Goal: Transaction & Acquisition: Purchase product/service

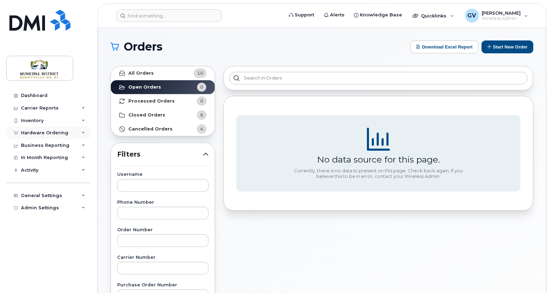
click at [44, 132] on div "Hardware Ordering" at bounding box center [44, 133] width 47 height 6
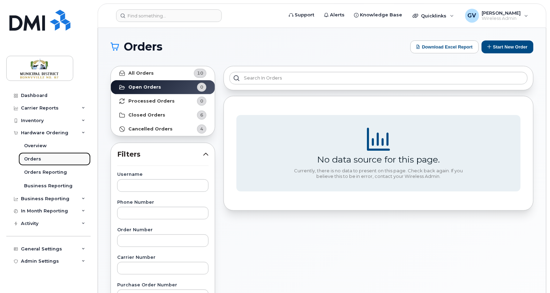
click at [35, 158] on div "Orders" at bounding box center [32, 159] width 17 height 6
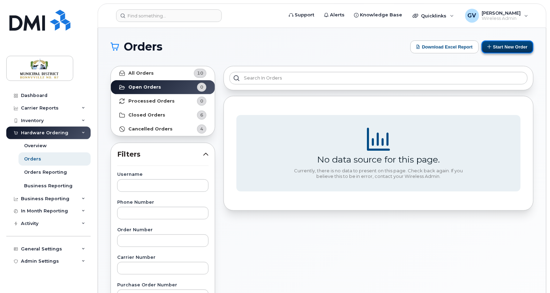
click at [504, 48] on button "Start New Order" at bounding box center [508, 46] width 52 height 13
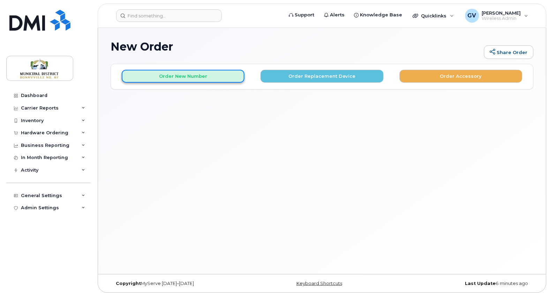
click at [204, 77] on button "Order New Number" at bounding box center [183, 76] width 123 height 13
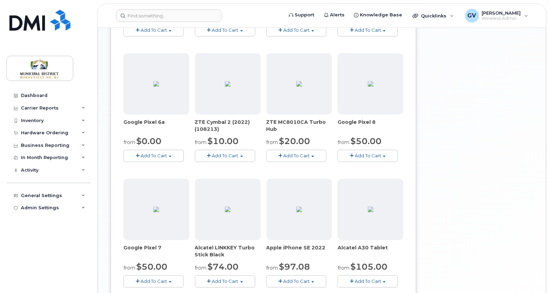
scroll to position [421, 0]
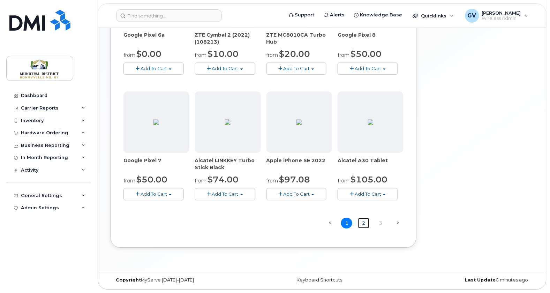
click at [367, 224] on link "2" at bounding box center [363, 223] width 11 height 11
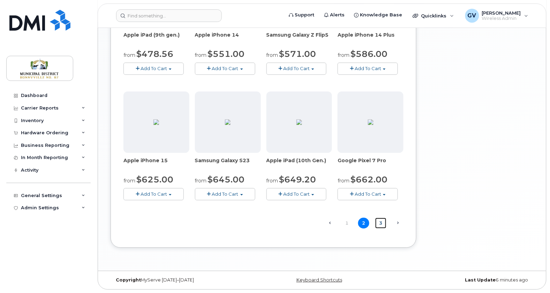
click at [380, 222] on link "3" at bounding box center [380, 223] width 11 height 11
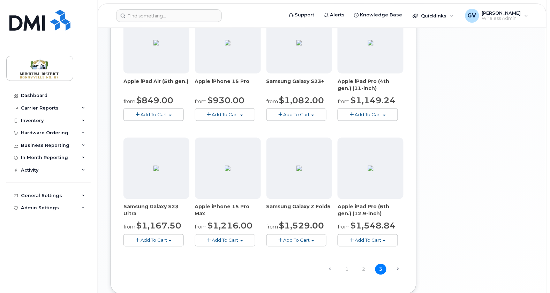
scroll to position [296, 0]
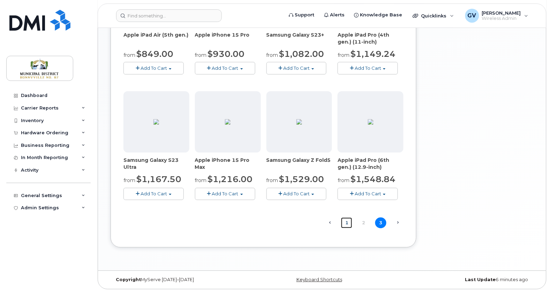
click at [348, 223] on link "1" at bounding box center [346, 223] width 11 height 11
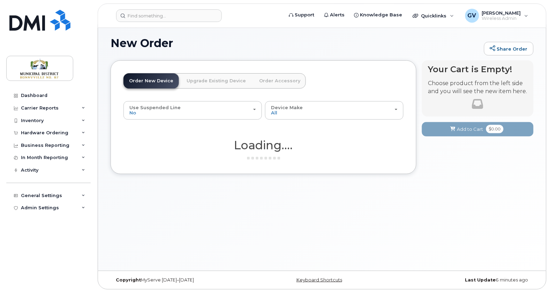
scroll to position [3, 0]
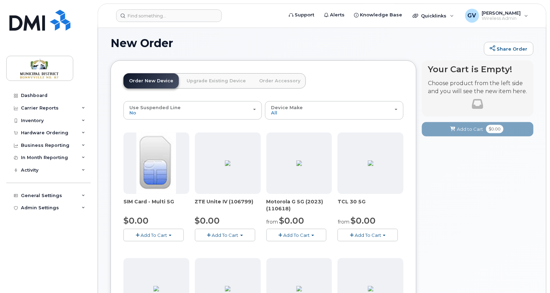
click at [156, 233] on span "Add To Cart" at bounding box center [154, 235] width 26 height 6
click at [156, 246] on link "$0.00 - New Activation" at bounding box center [158, 248] width 66 height 9
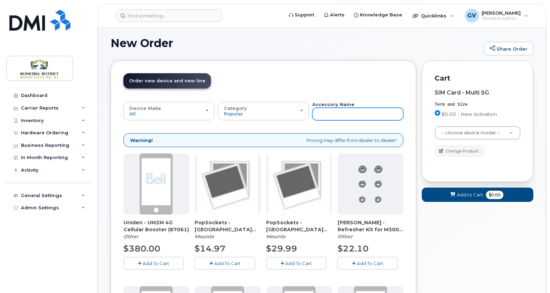
click at [333, 112] on input "text" at bounding box center [357, 114] width 91 height 13
type input "esim"
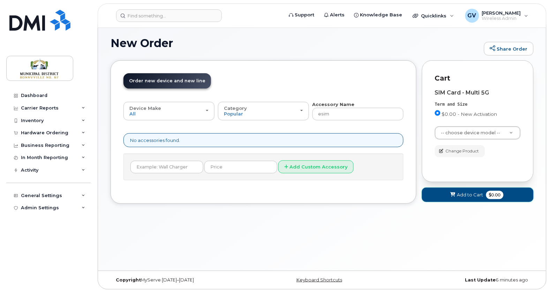
click at [473, 195] on span "Add to Cart" at bounding box center [470, 194] width 26 height 7
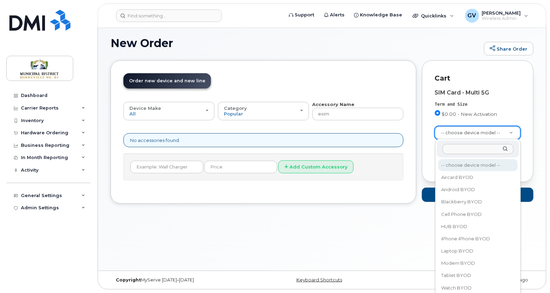
click at [472, 149] on input "text" at bounding box center [477, 149] width 71 height 10
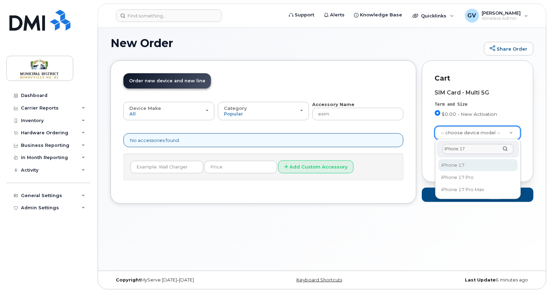
type input "iPhone 17"
select select "3442"
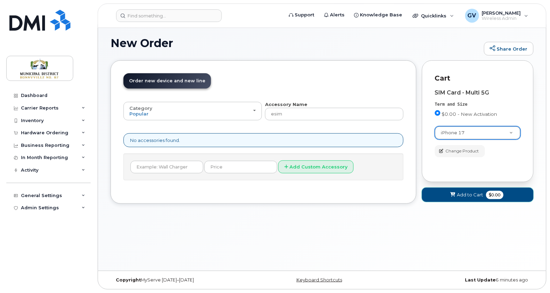
click at [475, 195] on span "Add to Cart" at bounding box center [470, 194] width 26 height 7
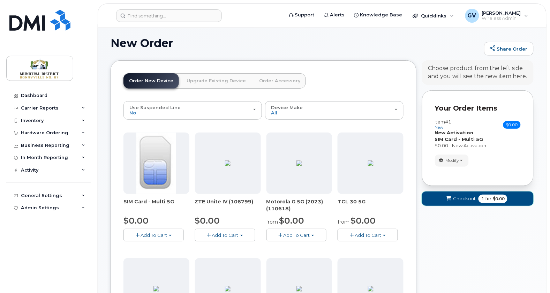
click at [465, 198] on span "Checkout" at bounding box center [464, 198] width 23 height 7
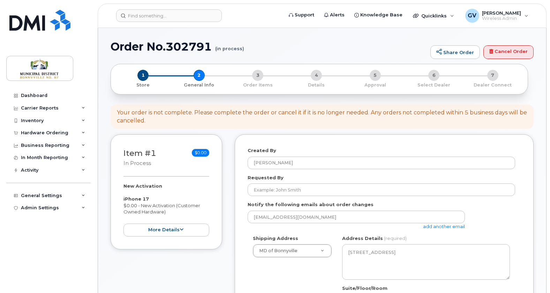
select select
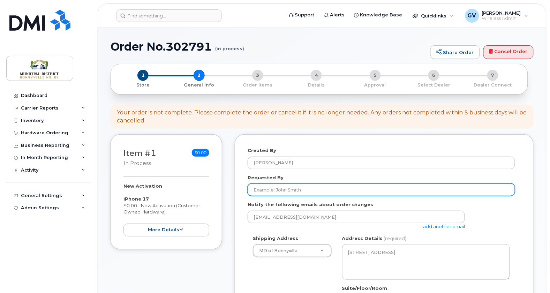
click at [303, 191] on input "Requested By" at bounding box center [381, 189] width 267 height 13
type input "[PERSON_NAME]"
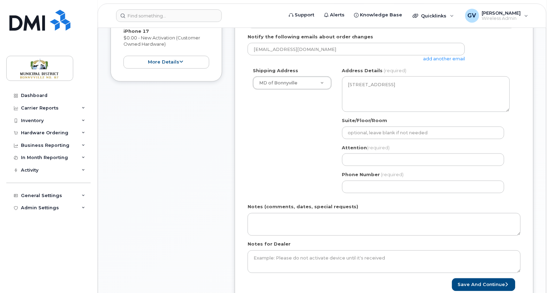
scroll to position [183, 0]
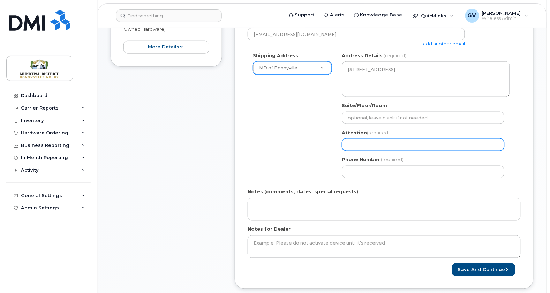
click at [367, 143] on input "Attention (required)" at bounding box center [423, 144] width 162 height 13
select select
type input "I"
select select
type input "IT"
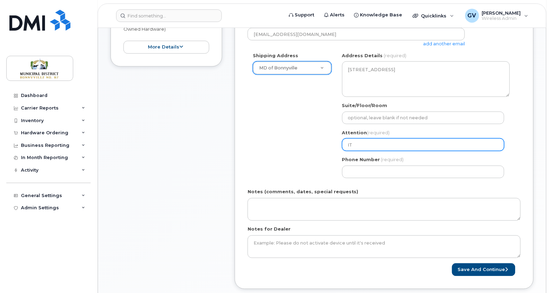
select select
type input "IT-"
select select
type input "IT-G"
select select
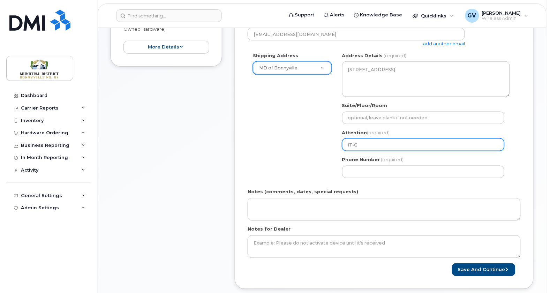
type input "IT-GE"
select select
type input "IT-GER"
select select
type input "IT-GERR"
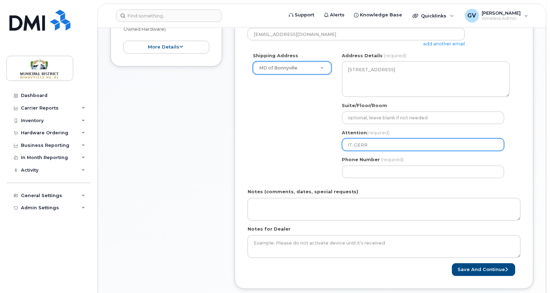
select select
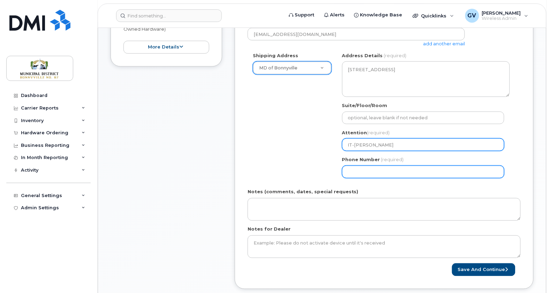
type input "IT-GERRY"
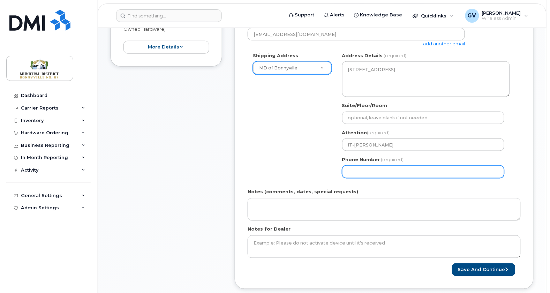
click at [382, 175] on input "Phone Number" at bounding box center [423, 172] width 162 height 13
select select
type input "780826317"
select select
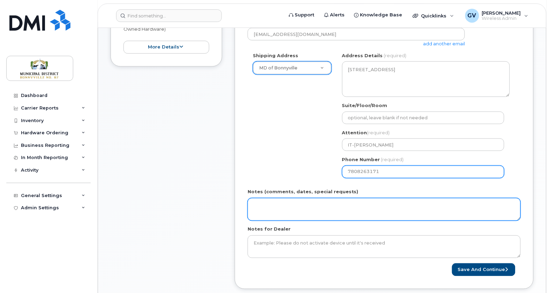
type input "7808263171"
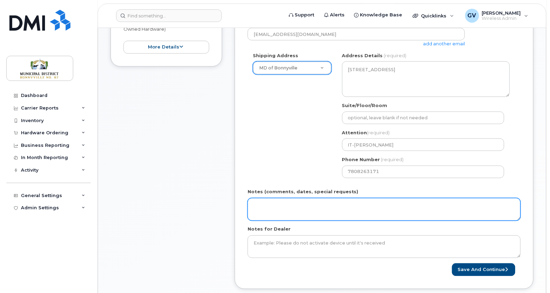
click at [329, 203] on textarea "Notes (comments, dates, special requests)" at bounding box center [384, 209] width 273 height 23
click at [290, 206] on textarea "Don't ship a SIM, I will use eSIM, thanks!" at bounding box center [384, 209] width 273 height 23
click at [392, 208] on textarea "Don't ship a SIM please, I will use eSIM, thanks!" at bounding box center [384, 209] width 273 height 23
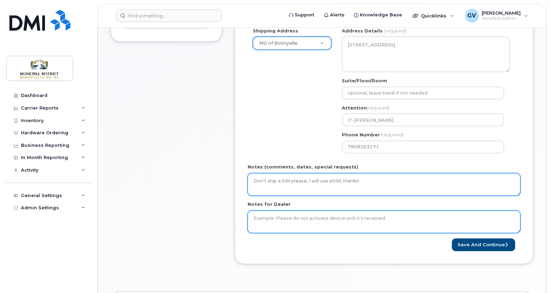
scroll to position [234, 0]
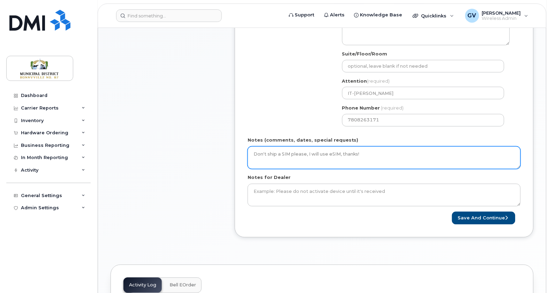
drag, startPoint x: 367, startPoint y: 153, endPoint x: 233, endPoint y: 157, distance: 134.7
click at [233, 157] on div "Item #1 in process $0.00 New Activation iPhone 17 $0.00 - New Activation (Custo…" at bounding box center [322, 74] width 423 height 348
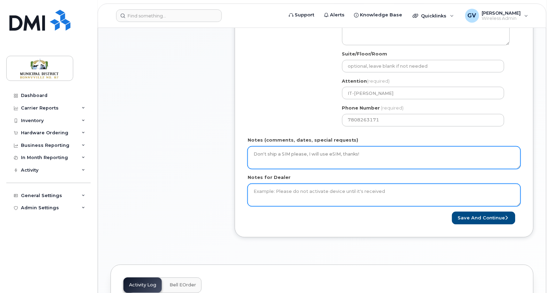
type textarea "Don't ship a SIM please, I will use eSIM, thanks!"
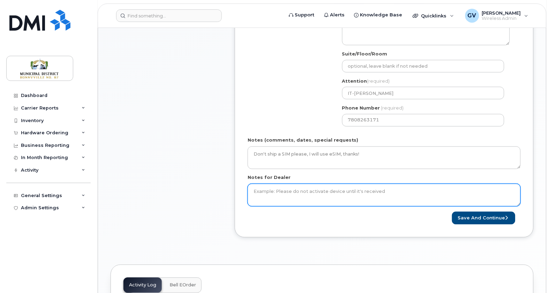
click at [294, 190] on textarea "Notes for Dealer" at bounding box center [384, 195] width 273 height 23
paste textarea "Don't ship a SIM please, I will use eSIM, thanks!"
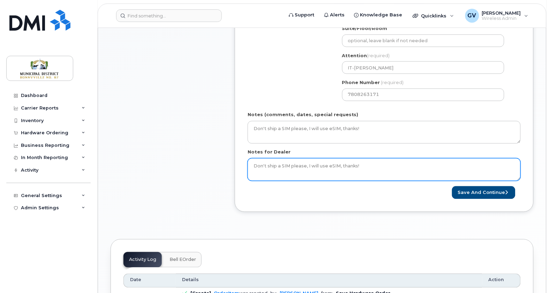
scroll to position [339, 0]
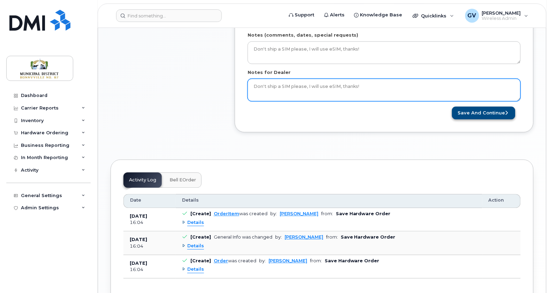
type textarea "Don't ship a SIM please, I will use eSIM, thanks!"
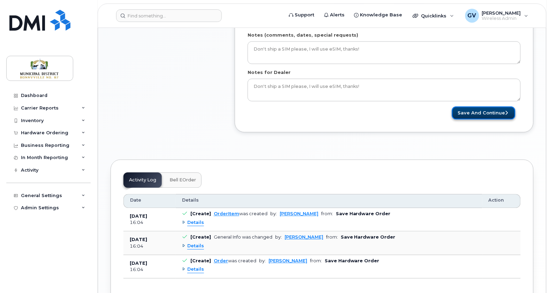
click at [488, 114] on button "Save and Continue" at bounding box center [483, 113] width 63 height 13
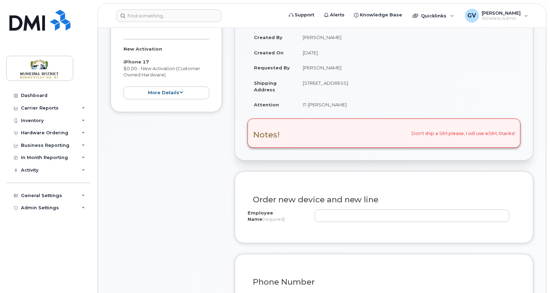
scroll to position [212, 0]
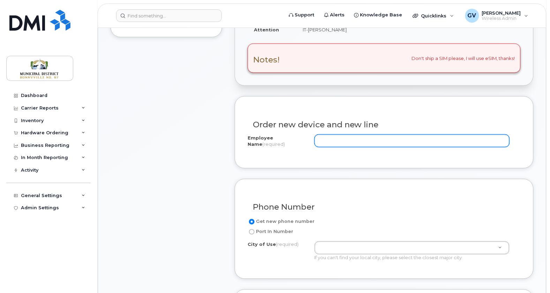
click at [343, 142] on input "Employee Name (required)" at bounding box center [411, 141] width 195 height 13
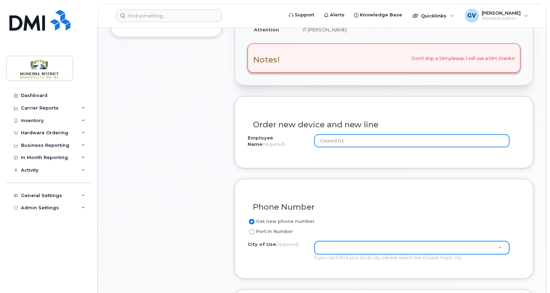
type input "Council 01"
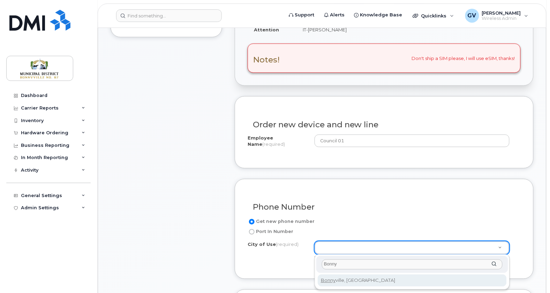
type input "Bonny"
type input "61"
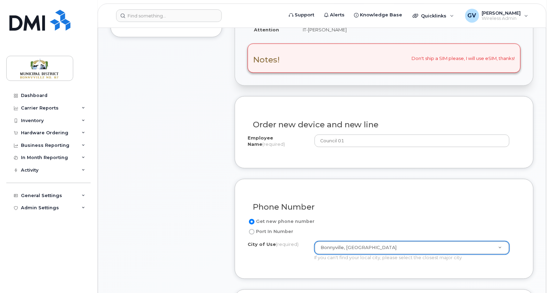
click at [521, 242] on div "City of Use (required) Bonnyville, Alberta 61 If you can't find your local city…" at bounding box center [384, 251] width 273 height 20
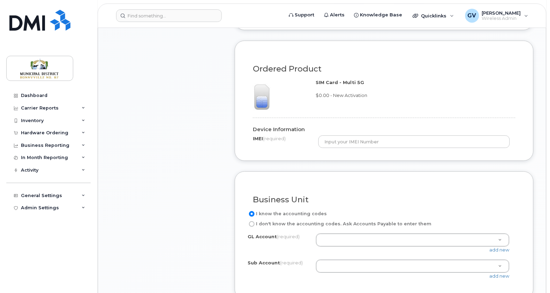
scroll to position [466, 0]
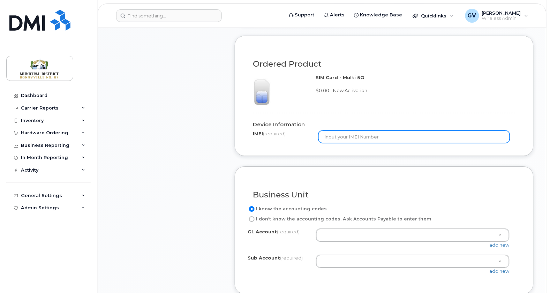
click at [244, 145] on div "Ordered Product SIM Card - Multi 5G $0.00 - New Activation Device Information I…" at bounding box center [384, 96] width 299 height 120
click at [356, 139] on input "text" at bounding box center [413, 136] width 191 height 13
paste input "355720874594702"
type input "355720874594702"
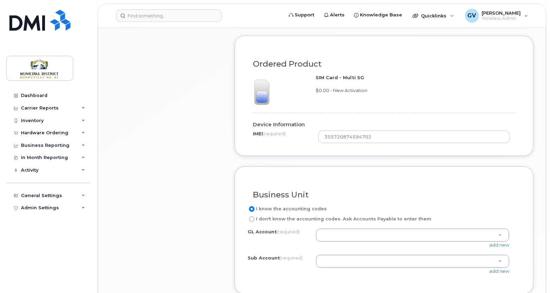
click at [338, 167] on div "Business Unit I know the accounting codes I don't know the accounting codes. As…" at bounding box center [384, 230] width 299 height 128
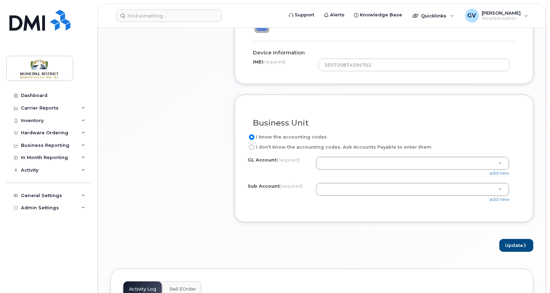
scroll to position [542, 0]
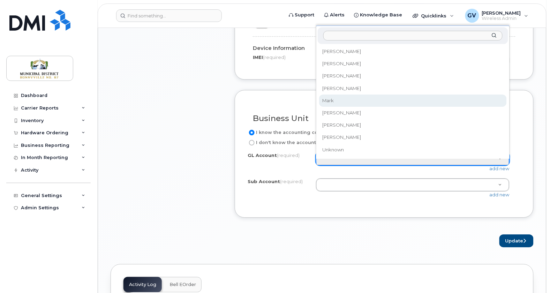
select select "Mark"
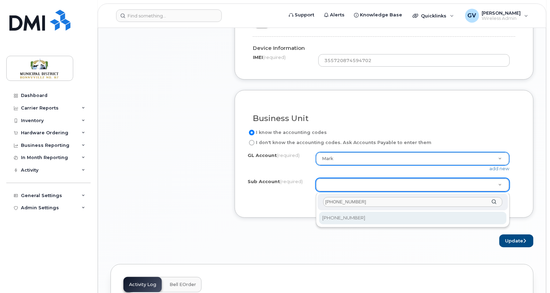
type input "2215-11-05-00"
select select "2215-11-05-00"
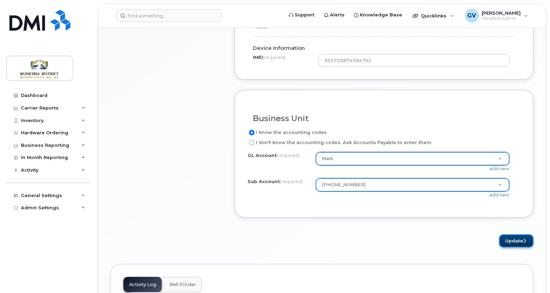
click at [516, 240] on button "Update" at bounding box center [516, 240] width 34 height 13
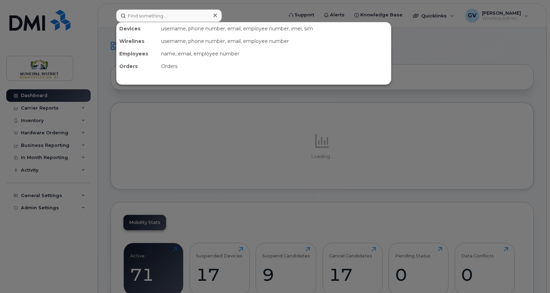
click at [182, 16] on input at bounding box center [169, 15] width 106 height 13
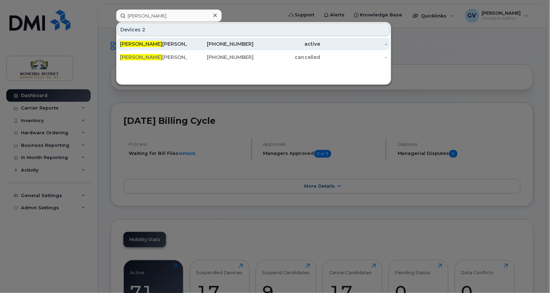
type input "barry"
click at [143, 43] on div "Barry Kalinski" at bounding box center [153, 43] width 67 height 7
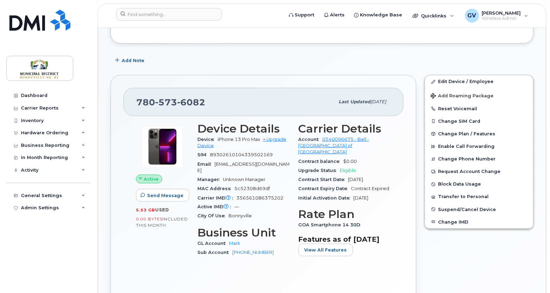
scroll to position [191, 0]
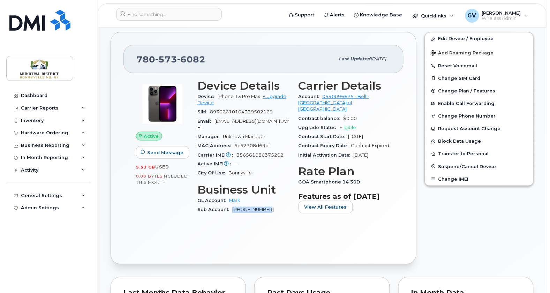
drag, startPoint x: 278, startPoint y: 204, endPoint x: 233, endPoint y: 205, distance: 44.3
click at [233, 205] on div "Sub Account [PHONE_NUMBER]" at bounding box center [243, 209] width 93 height 9
copy link "[PHONE_NUMBER]"
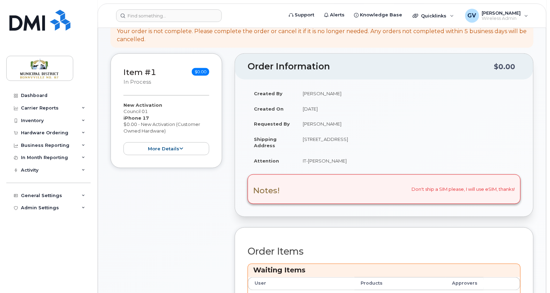
scroll to position [121, 0]
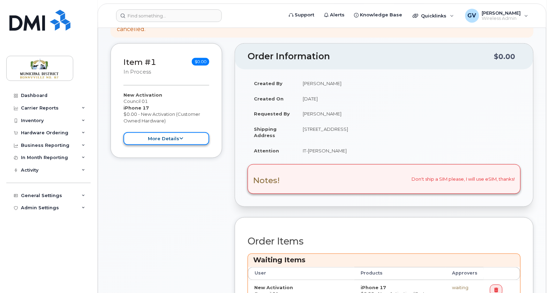
click at [186, 139] on button "more details" at bounding box center [166, 138] width 86 height 13
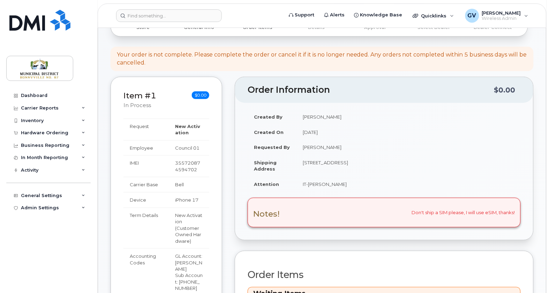
scroll to position [252, 0]
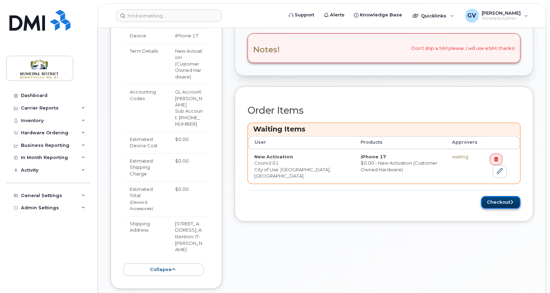
click at [505, 205] on button "Checkout" at bounding box center [500, 202] width 39 height 13
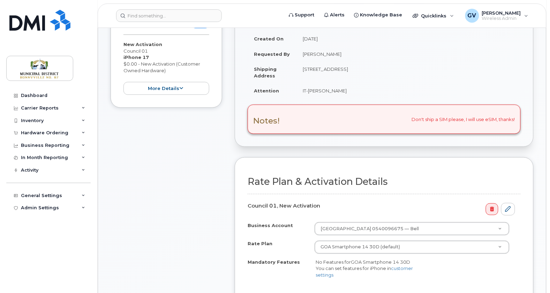
scroll to position [226, 0]
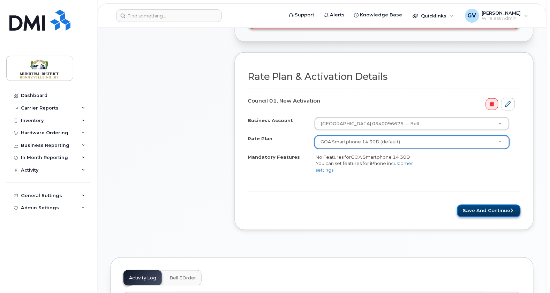
click at [491, 211] on button "Save and Continue" at bounding box center [488, 211] width 63 height 13
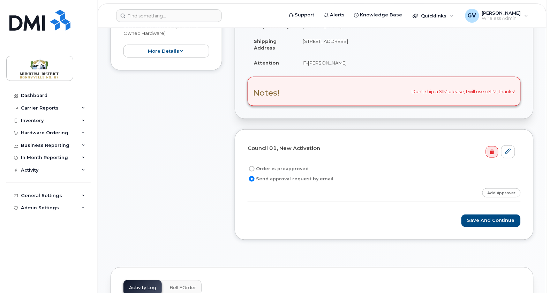
scroll to position [189, 0]
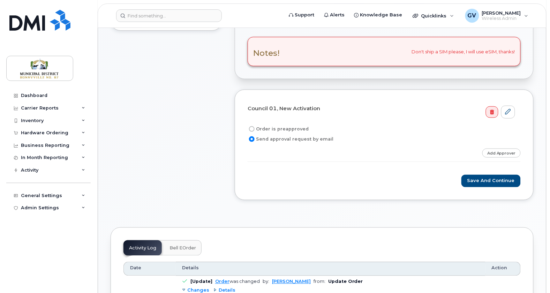
click at [252, 129] on input "Order is preapproved" at bounding box center [252, 129] width 6 height 6
radio input "true"
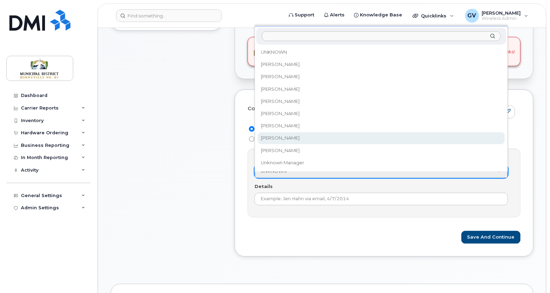
select select "1120241"
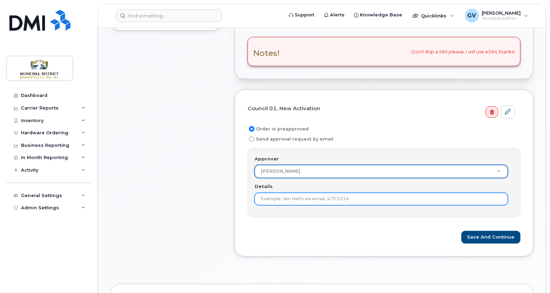
click at [315, 200] on input "Details" at bounding box center [381, 199] width 253 height 13
type input "Council 01 Line"
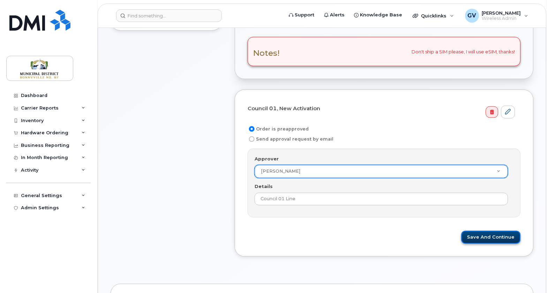
click at [503, 238] on button "Save and Continue" at bounding box center [490, 237] width 59 height 13
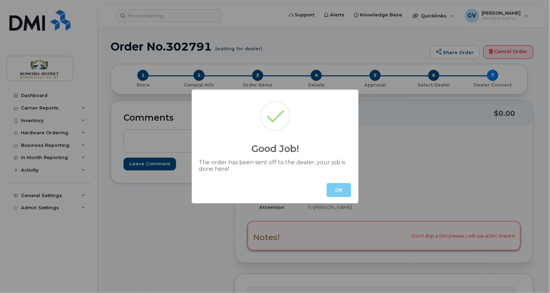
click at [340, 190] on button "OK" at bounding box center [339, 190] width 24 height 14
